Goal: Transaction & Acquisition: Purchase product/service

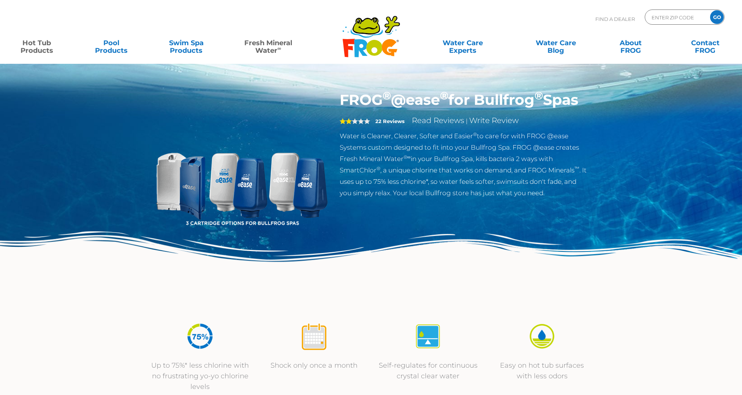
click at [289, 44] on link "Fresh Mineral Water ∞" at bounding box center [268, 42] width 73 height 15
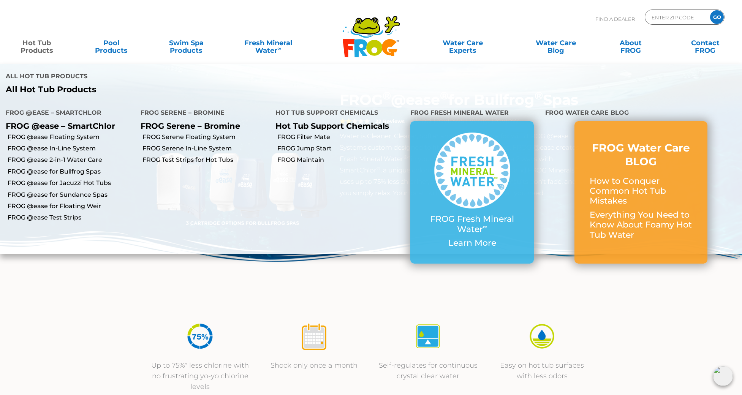
click at [40, 49] on link "Hot Tub Products" at bounding box center [37, 42] width 58 height 15
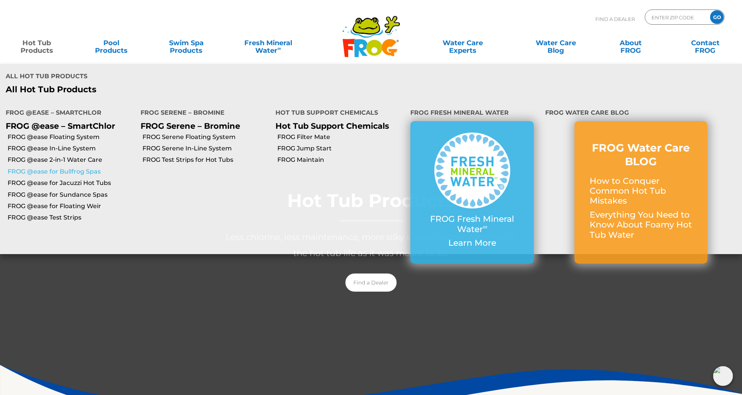
click at [88, 170] on link "FROG @ease for Bullfrog Spas" at bounding box center [71, 172] width 127 height 8
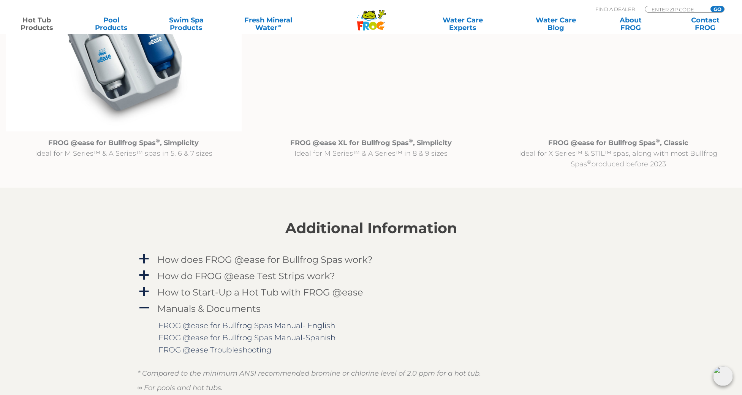
scroll to position [760, 0]
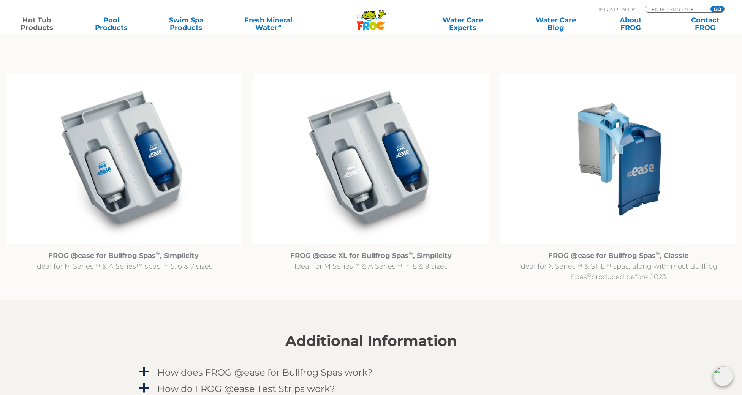
click at [84, 180] on img at bounding box center [124, 159] width 236 height 170
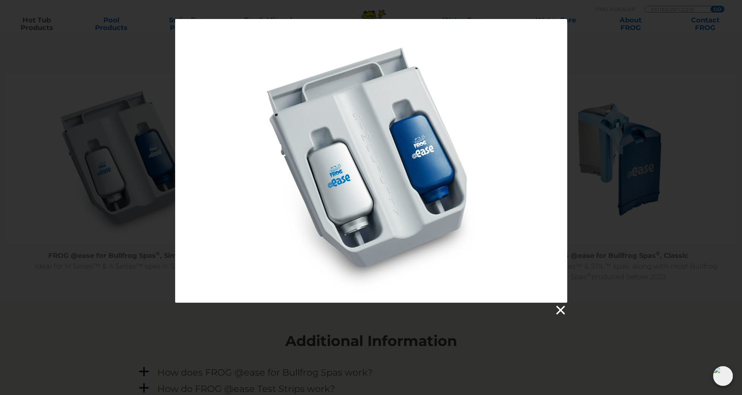
click at [562, 305] on link at bounding box center [559, 310] width 11 height 11
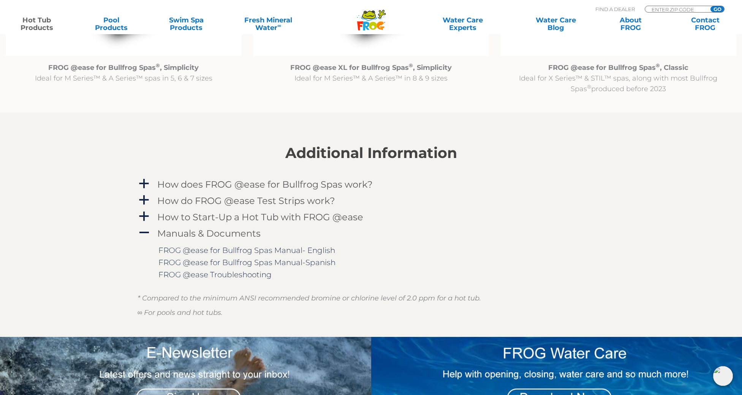
scroll to position [988, 0]
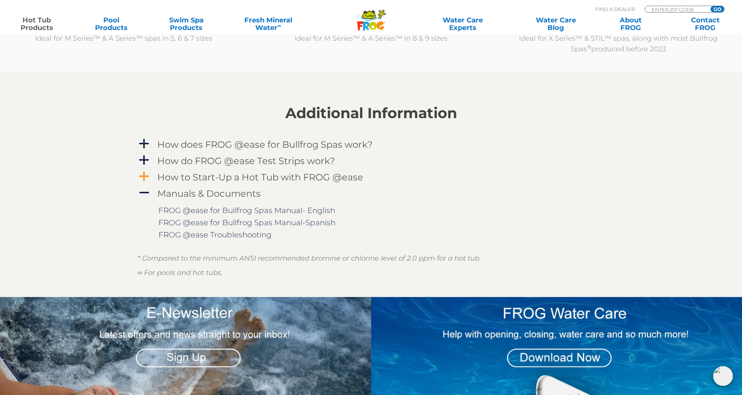
click at [142, 176] on span "a" at bounding box center [143, 176] width 11 height 11
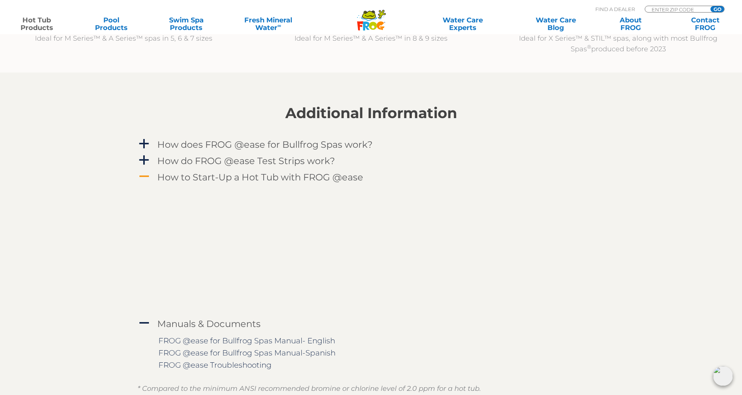
click at [142, 176] on span "A" at bounding box center [143, 176] width 11 height 11
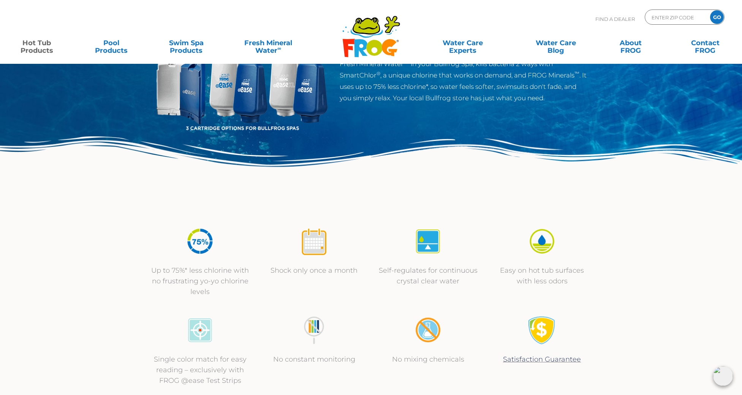
scroll to position [0, 0]
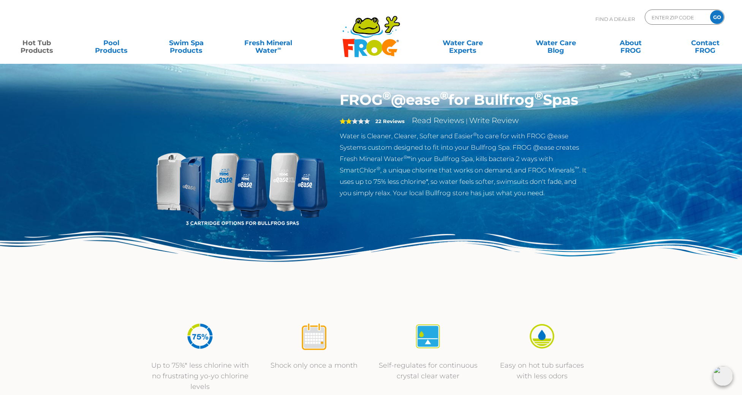
click at [372, 44] on icon at bounding box center [374, 48] width 16 height 16
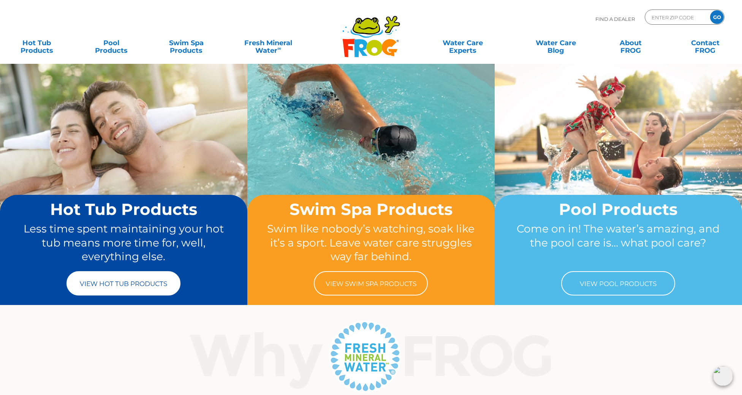
click at [111, 285] on link "View Hot Tub Products" at bounding box center [123, 283] width 114 height 24
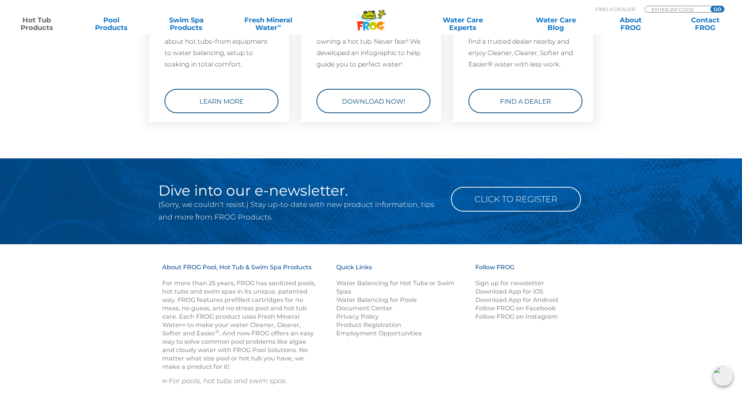
scroll to position [2393, 0]
